Goal: Task Accomplishment & Management: Use online tool/utility

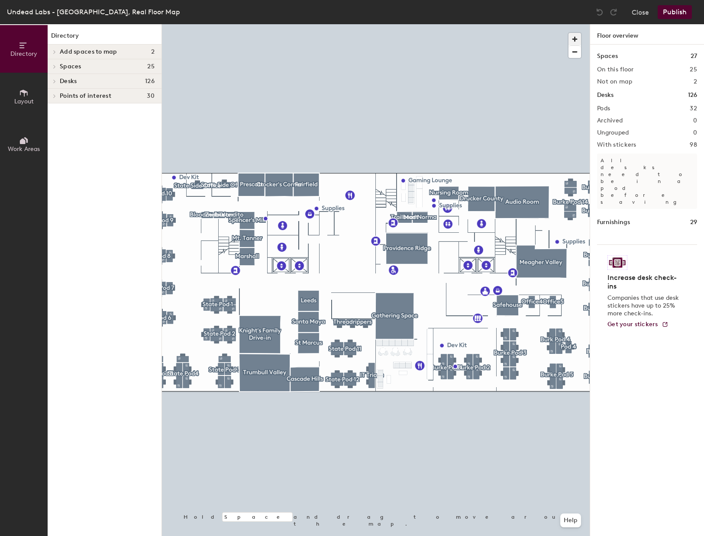
click at [576, 37] on span "button" at bounding box center [574, 39] width 13 height 13
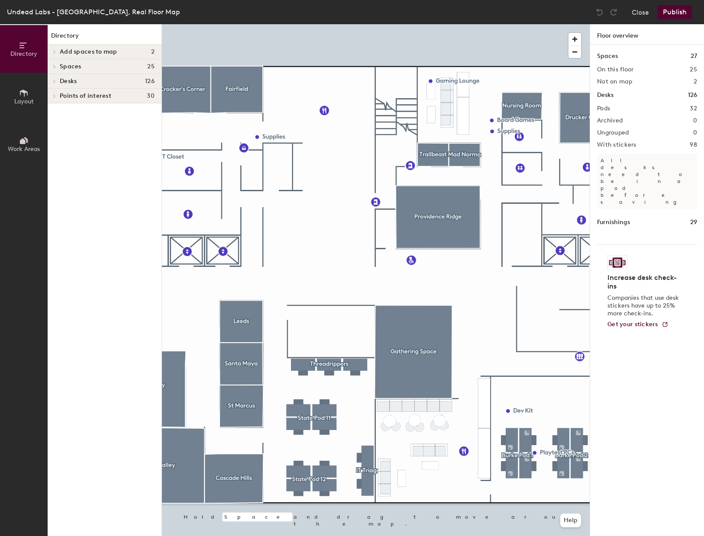
click at [492, 24] on div at bounding box center [376, 24] width 428 height 0
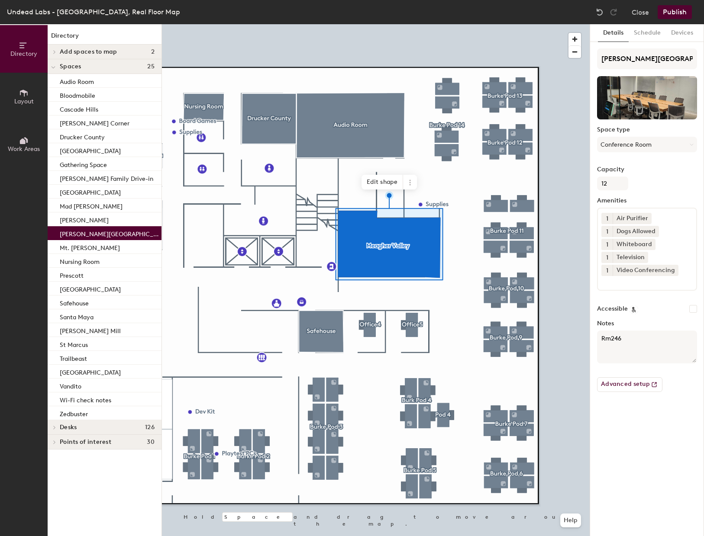
click at [695, 311] on input "Accessible" at bounding box center [693, 309] width 8 height 8
checkbox input "true"
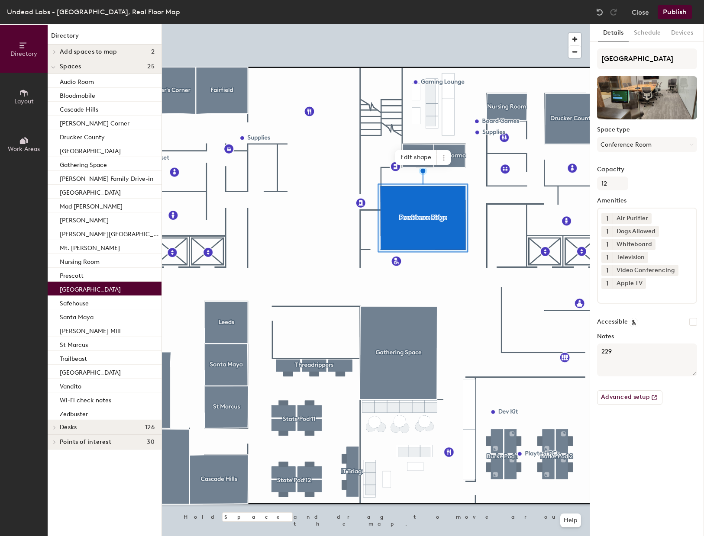
click at [693, 323] on input "Accessible" at bounding box center [693, 322] width 8 height 8
checkbox input "true"
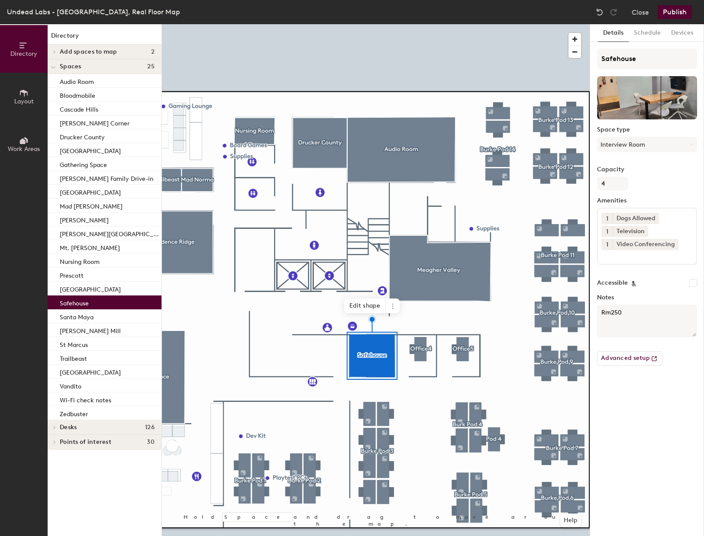
click at [647, 314] on textarea "Rm250" at bounding box center [647, 321] width 100 height 33
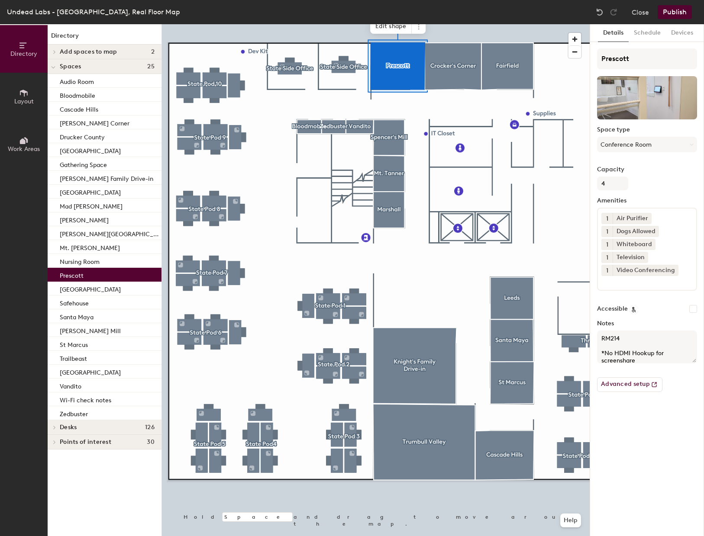
click at [693, 309] on input "Accessible" at bounding box center [693, 309] width 8 height 8
checkbox input "true"
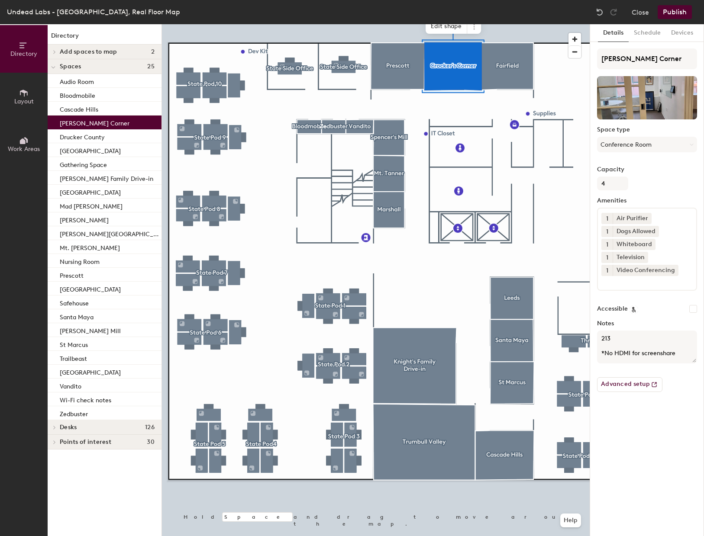
click at [693, 309] on input "Accessible" at bounding box center [693, 309] width 8 height 8
checkbox input "true"
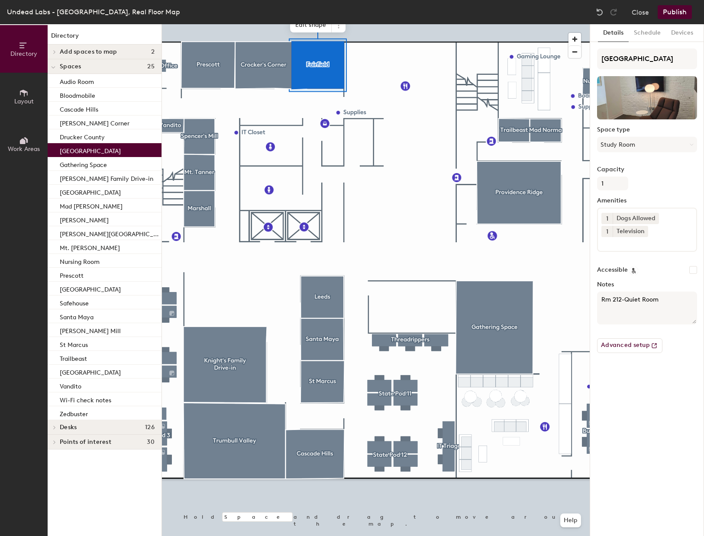
click at [692, 271] on input "Accessible" at bounding box center [693, 270] width 8 height 8
checkbox input "true"
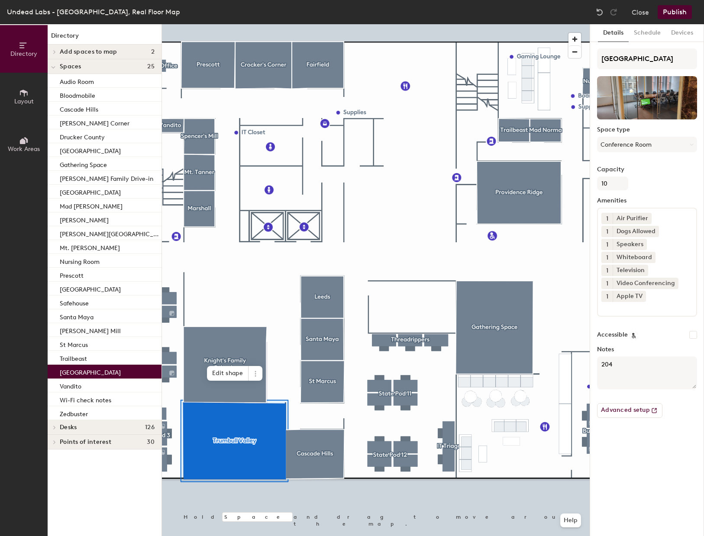
click at [694, 335] on input "Accessible" at bounding box center [693, 335] width 8 height 8
checkbox input "true"
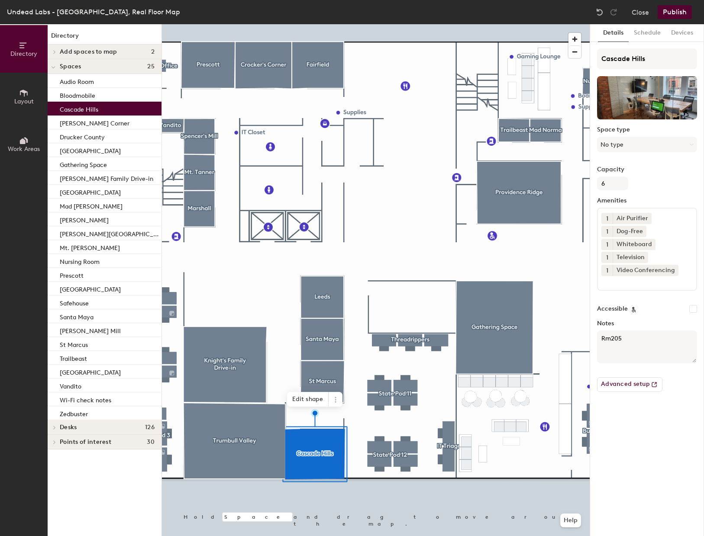
click at [693, 307] on input "Accessible" at bounding box center [693, 309] width 8 height 8
checkbox input "true"
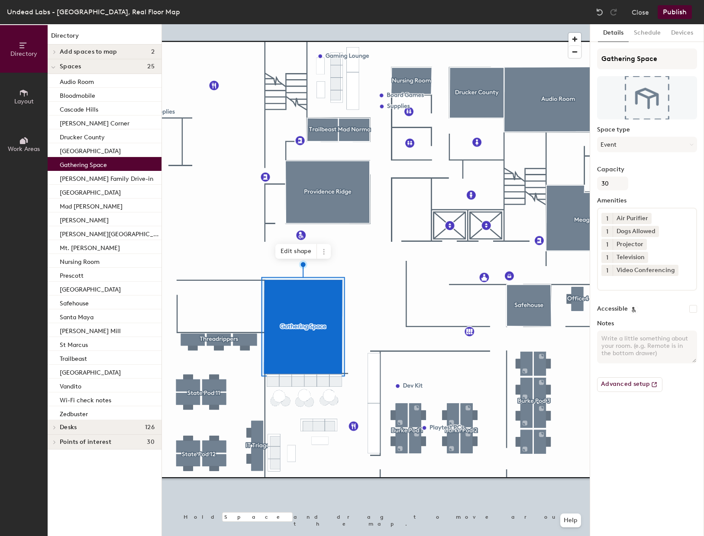
click at [693, 309] on input "Accessible" at bounding box center [693, 309] width 8 height 8
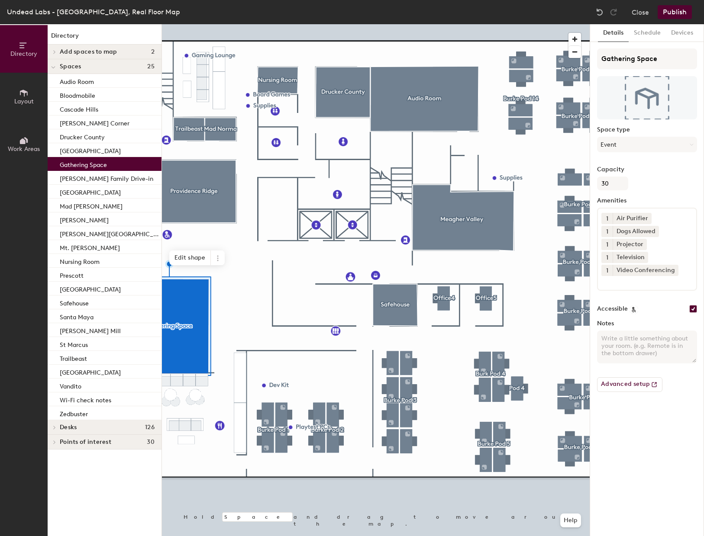
click at [694, 310] on input "Accessible" at bounding box center [693, 309] width 8 height 8
checkbox input "false"
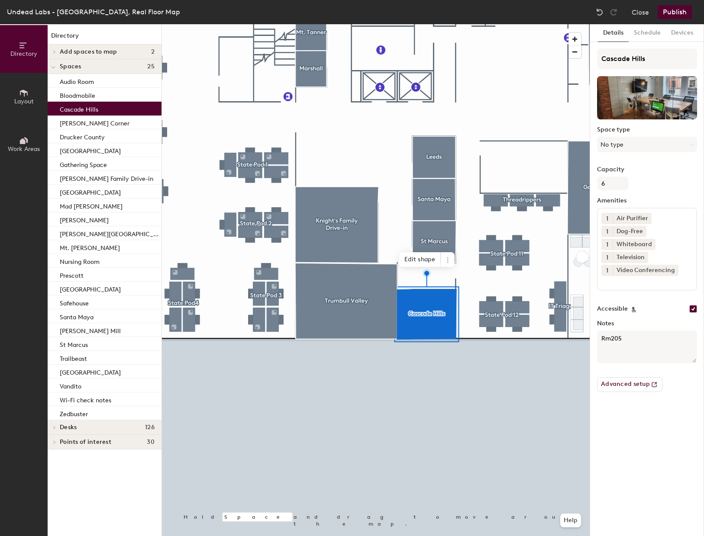
click at [672, 11] on button "Publish" at bounding box center [674, 12] width 34 height 14
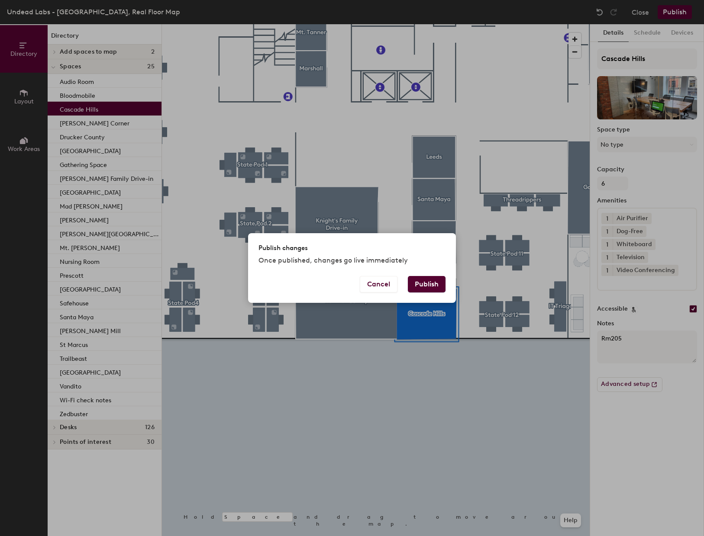
click at [422, 287] on button "Publish" at bounding box center [427, 284] width 38 height 16
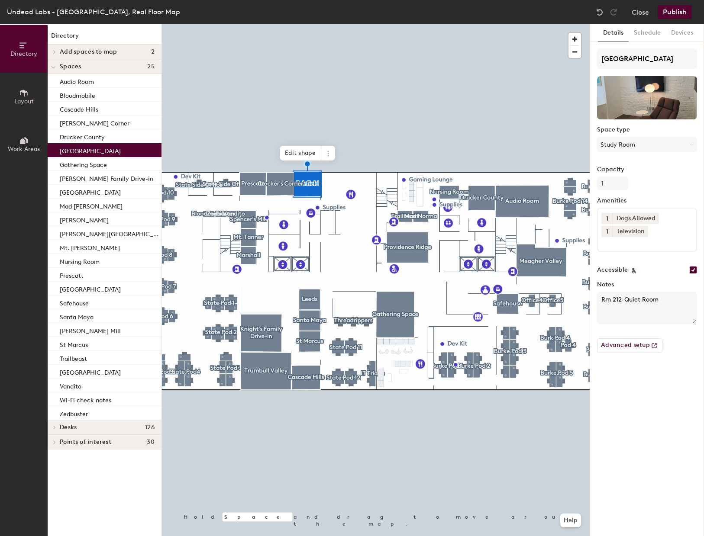
click at [643, 244] on input at bounding box center [640, 242] width 78 height 10
type input "acc"
drag, startPoint x: 616, startPoint y: 242, endPoint x: 597, endPoint y: 242, distance: 19.0
click at [597, 242] on div "1 Dogs Allowed 1 Television acc" at bounding box center [647, 230] width 100 height 44
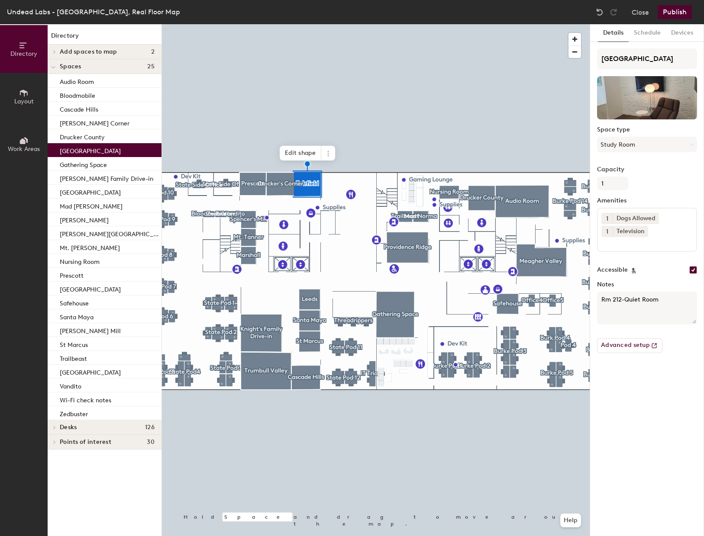
click at [631, 388] on div "Details Schedule Devices Fairfield Space type Study Room Capacity 1 Amenities 1…" at bounding box center [647, 280] width 114 height 512
click at [632, 344] on button "Advanced setup" at bounding box center [629, 345] width 65 height 15
click at [642, 17] on button "Close" at bounding box center [639, 12] width 17 height 14
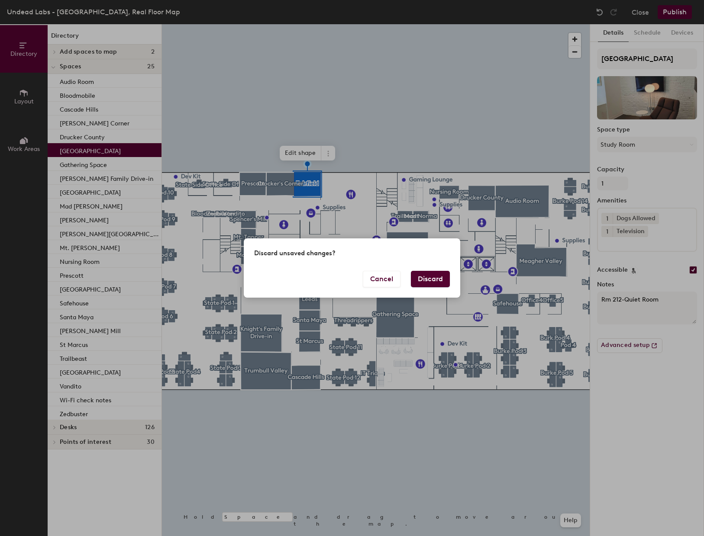
click at [436, 283] on button "Discard" at bounding box center [430, 279] width 39 height 16
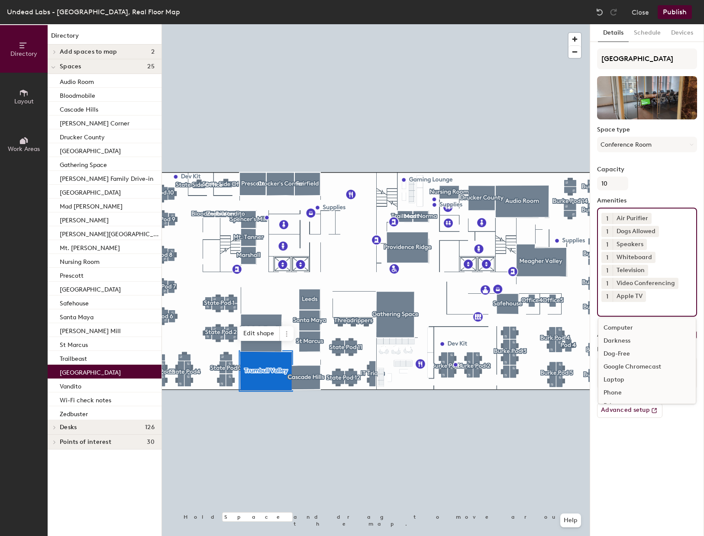
click at [622, 307] on input at bounding box center [640, 307] width 78 height 10
click at [628, 393] on div "Two-Way Door" at bounding box center [646, 393] width 97 height 13
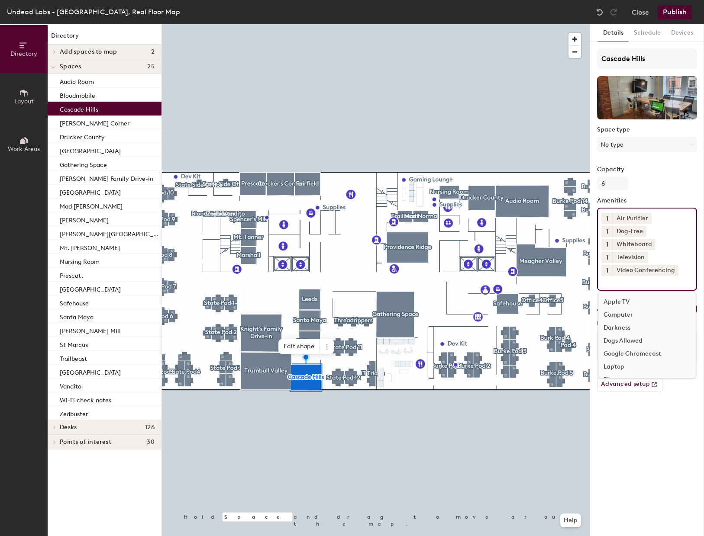
click at [649, 286] on input at bounding box center [640, 281] width 78 height 10
click at [622, 369] on div "Two-Way Door" at bounding box center [646, 367] width 97 height 13
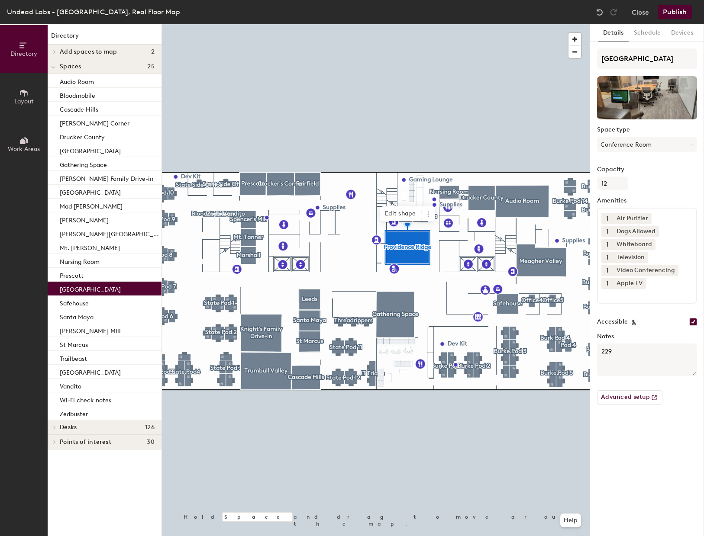
click at [632, 297] on input at bounding box center [640, 294] width 78 height 10
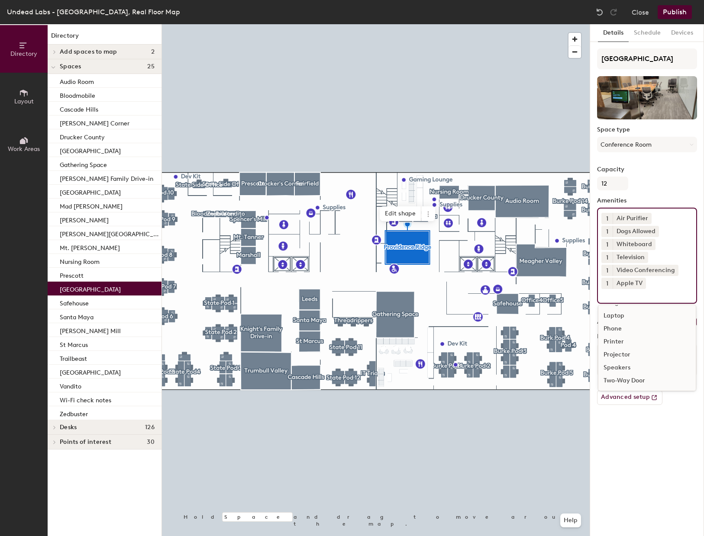
click at [630, 380] on div "Two-Way Door" at bounding box center [646, 380] width 97 height 13
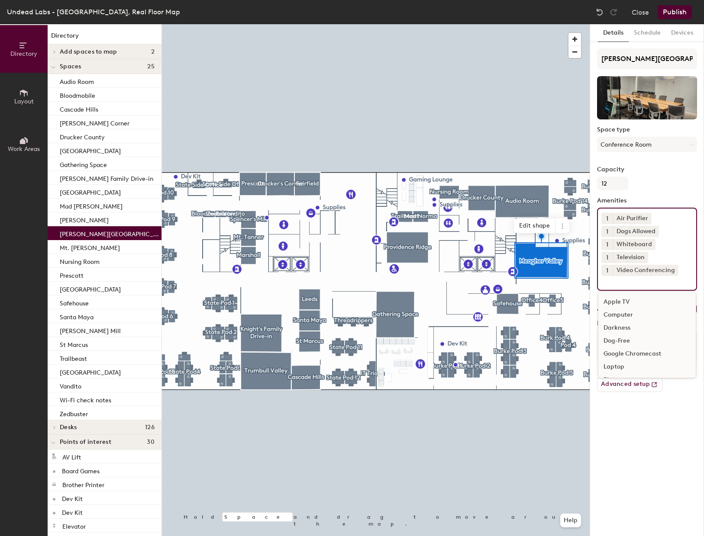
click at [626, 284] on input at bounding box center [640, 281] width 78 height 10
click at [624, 368] on div "Two-Way Door" at bounding box center [646, 367] width 97 height 13
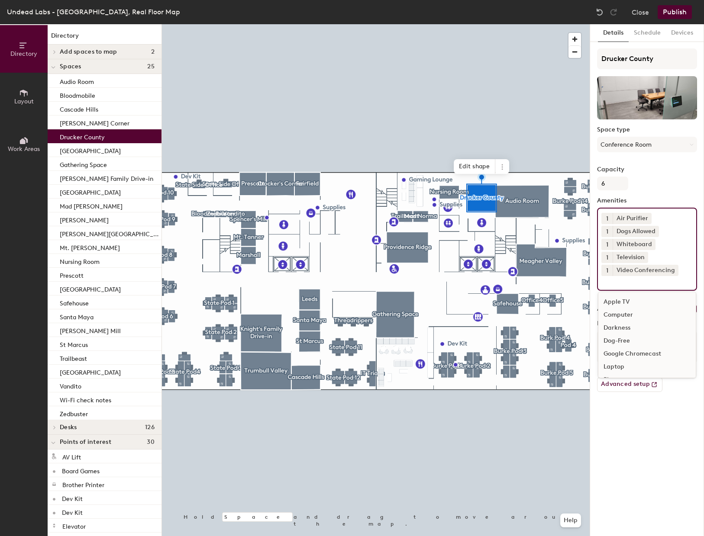
click at [632, 282] on input at bounding box center [640, 281] width 78 height 10
click at [627, 368] on div "Two-Way Door" at bounding box center [646, 367] width 97 height 13
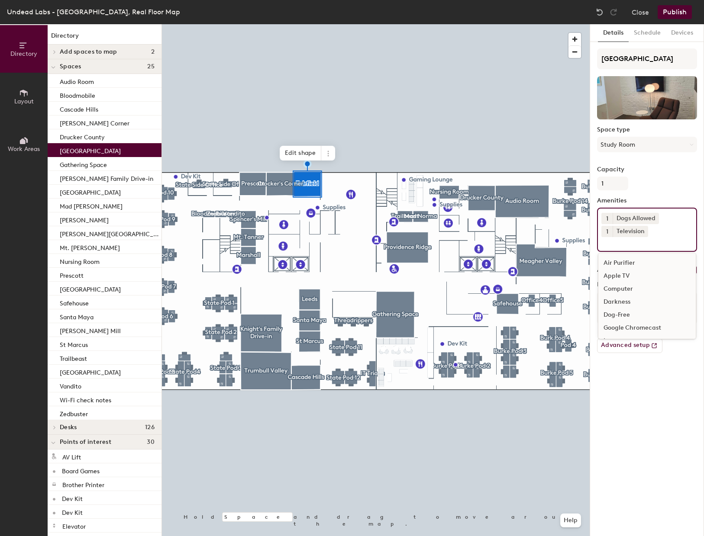
click at [645, 244] on input at bounding box center [640, 242] width 78 height 10
click at [637, 319] on div "Two-Way Door" at bounding box center [646, 321] width 97 height 13
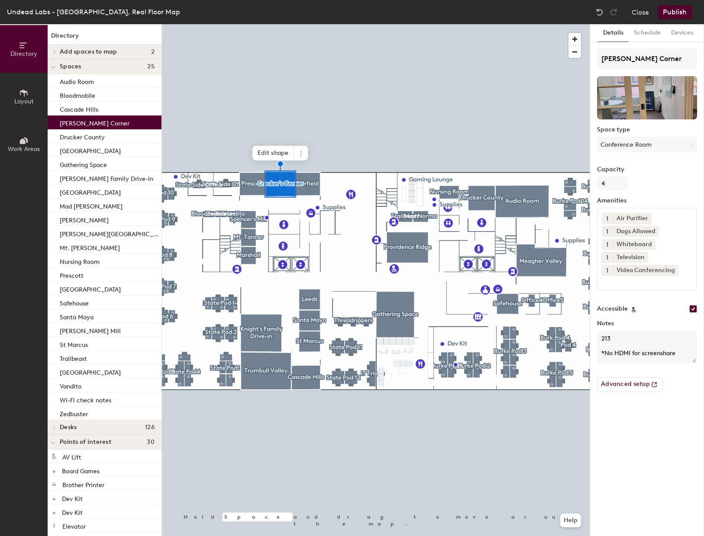
click at [622, 284] on input at bounding box center [640, 281] width 78 height 10
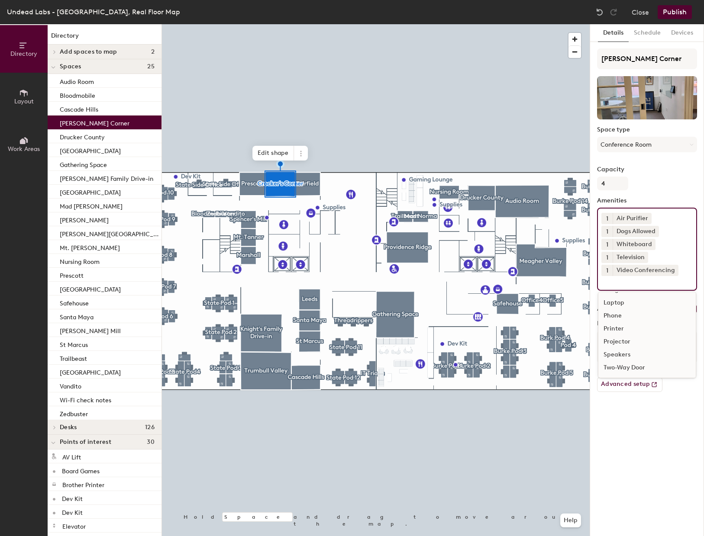
click at [619, 371] on div "Two-Way Door" at bounding box center [646, 367] width 97 height 13
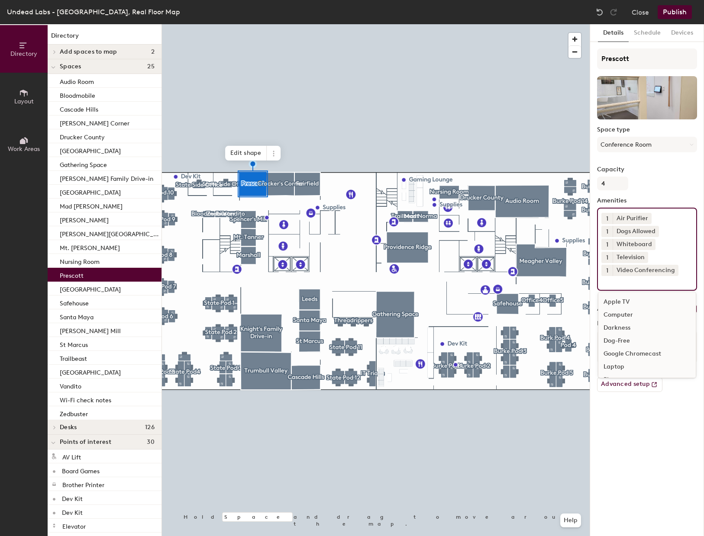
click at [630, 285] on input at bounding box center [640, 281] width 78 height 10
click at [631, 368] on div "Two-Way Door" at bounding box center [646, 367] width 97 height 13
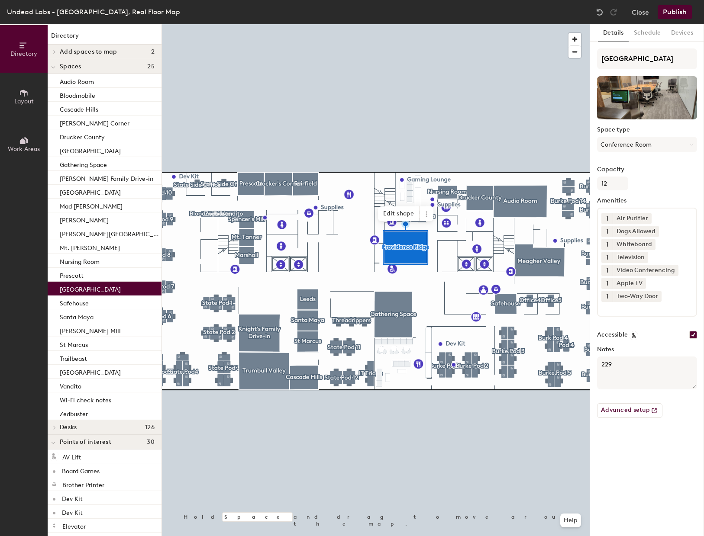
click at [678, 11] on button "Publish" at bounding box center [674, 12] width 34 height 14
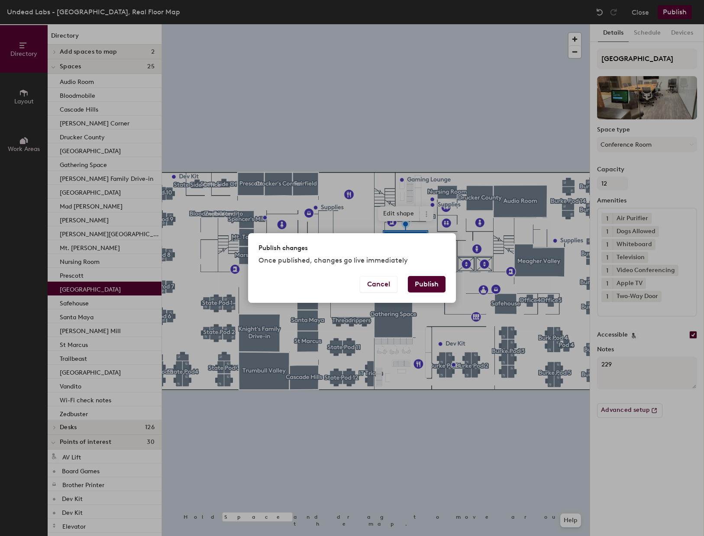
click at [426, 282] on button "Publish" at bounding box center [427, 284] width 38 height 16
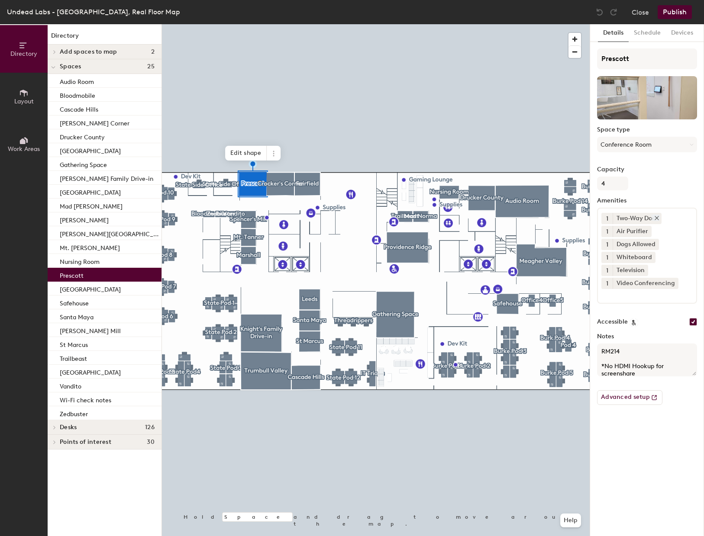
click at [656, 219] on icon at bounding box center [657, 218] width 6 height 6
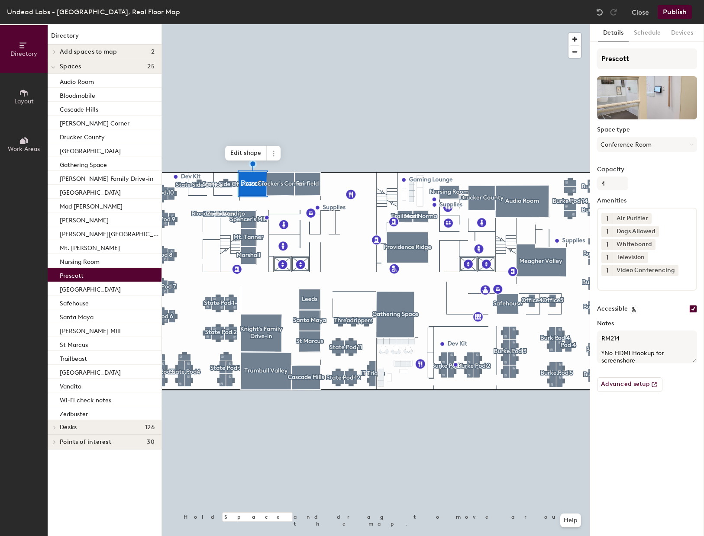
click at [648, 284] on input at bounding box center [640, 281] width 78 height 10
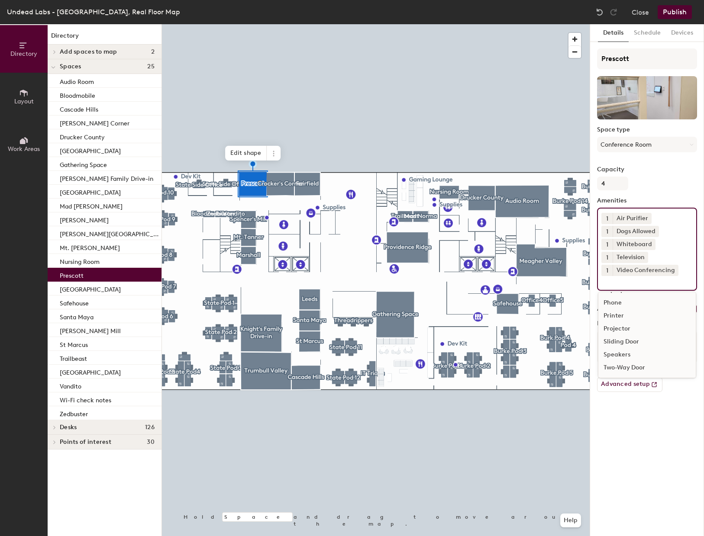
click at [631, 344] on div "Sliding Door" at bounding box center [646, 341] width 97 height 13
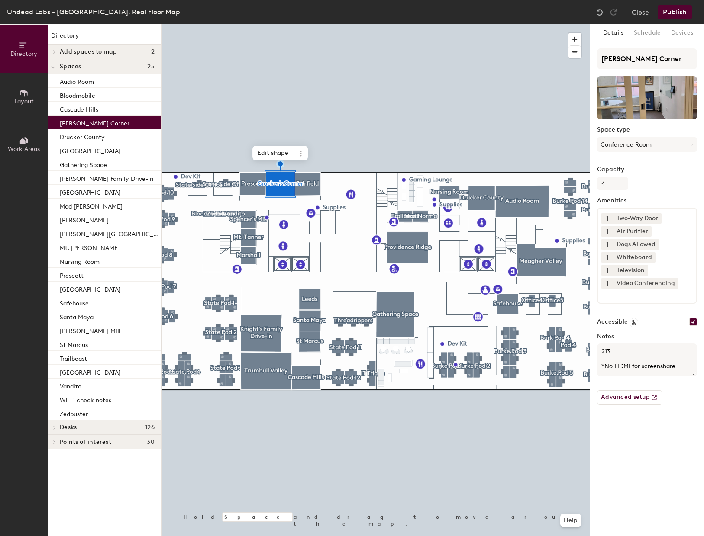
drag, startPoint x: 659, startPoint y: 217, endPoint x: 654, endPoint y: 263, distance: 46.6
click at [659, 217] on icon at bounding box center [657, 218] width 6 height 6
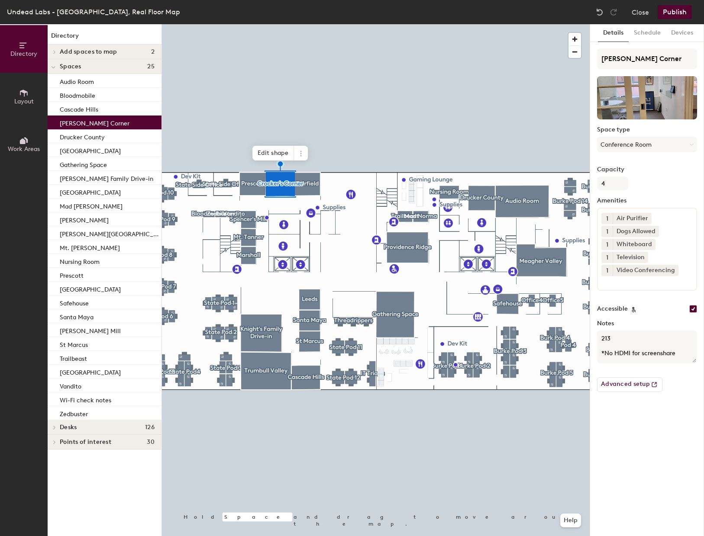
click at [618, 280] on input at bounding box center [640, 281] width 78 height 10
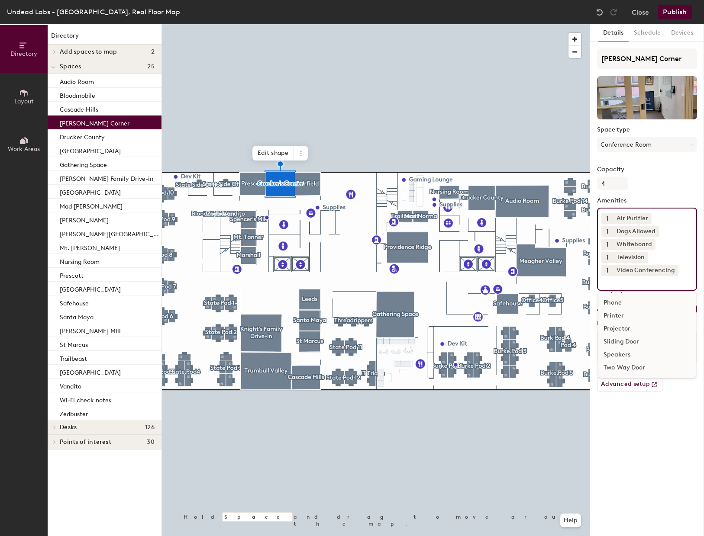
click at [633, 341] on div "Sliding Door" at bounding box center [646, 341] width 97 height 13
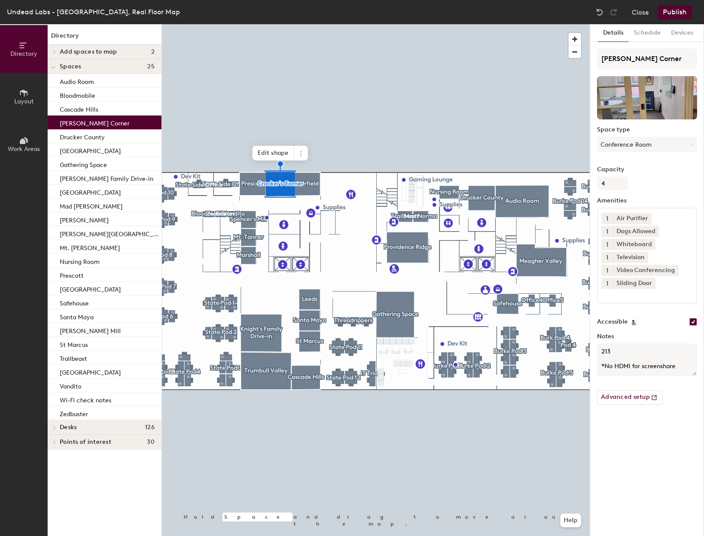
click at [306, 24] on div at bounding box center [376, 24] width 428 height 0
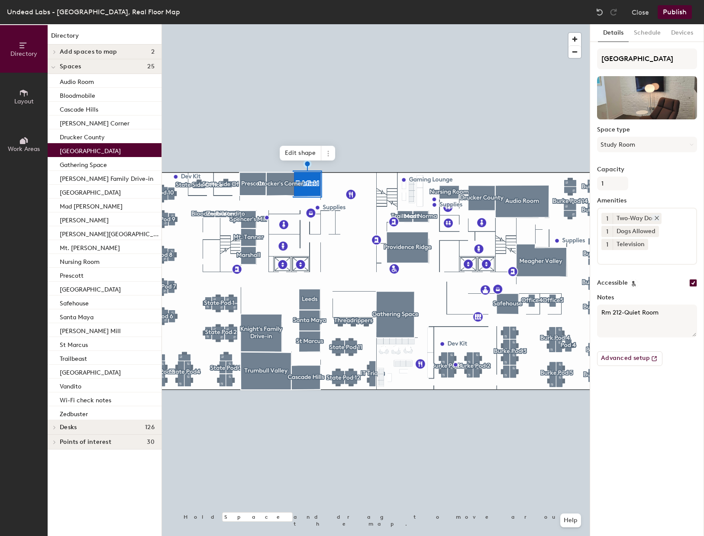
click at [657, 218] on icon at bounding box center [656, 217] width 3 height 3
click at [612, 245] on input at bounding box center [640, 242] width 78 height 10
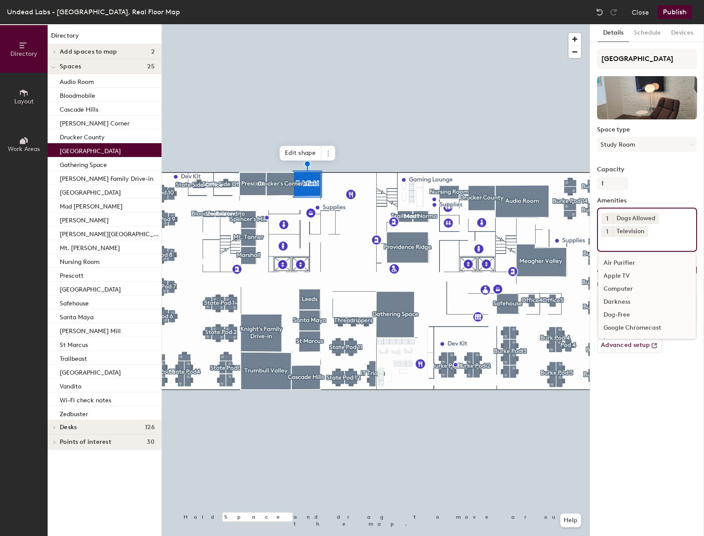
scroll to position [116, 0]
click at [620, 277] on div "Sliding Door" at bounding box center [646, 277] width 97 height 13
click at [670, 15] on button "Publish" at bounding box center [674, 12] width 34 height 14
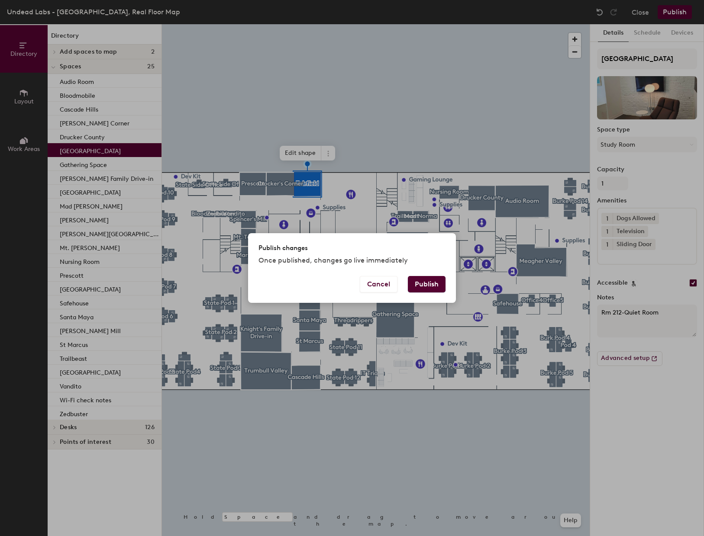
click at [432, 287] on button "Publish" at bounding box center [427, 284] width 38 height 16
